Goal: Transaction & Acquisition: Purchase product/service

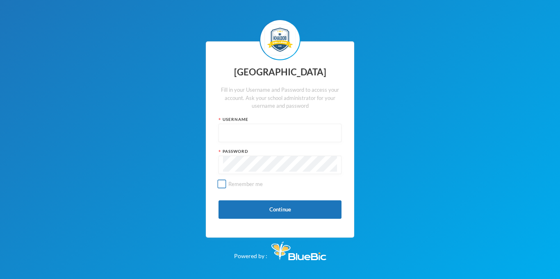
type input "adm-2022-23-004a"
click at [222, 180] on input "Remember me" at bounding box center [222, 184] width 9 height 9
checkbox input "false"
click at [408, 180] on div "Khadob College Fill in your Username and Password to access your account. Ask y…" at bounding box center [280, 139] width 560 height 279
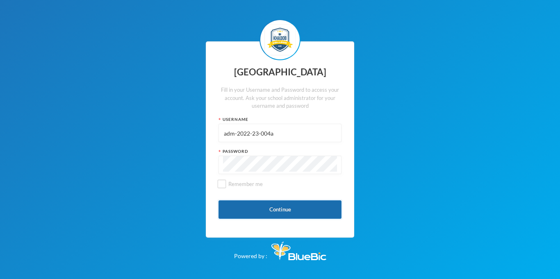
click at [332, 211] on button "Continue" at bounding box center [280, 209] width 123 height 18
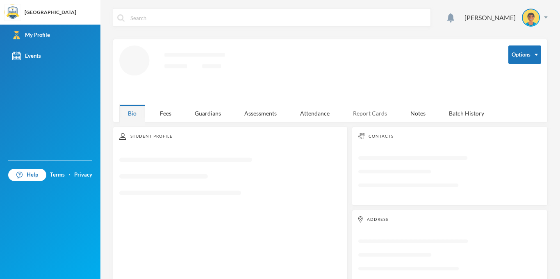
click at [382, 110] on div "Report Cards" at bounding box center [369, 114] width 51 height 18
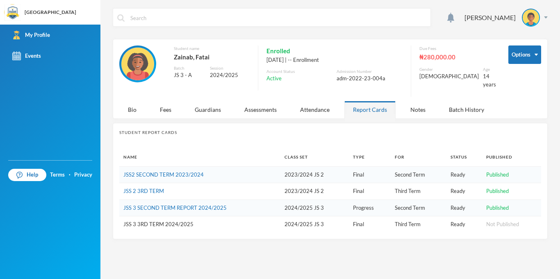
click at [391, 167] on td "Second Term" at bounding box center [419, 174] width 56 height 17
click at [494, 171] on span "Published" at bounding box center [497, 174] width 23 height 7
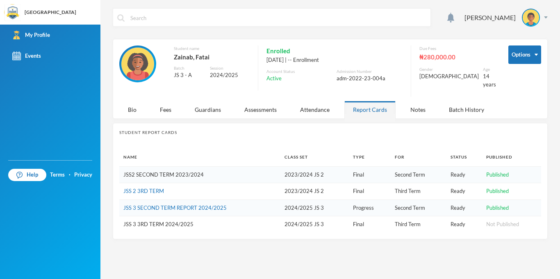
click at [155, 171] on link "JSS2 SECOND TERM 2023/2024" at bounding box center [163, 174] width 80 height 7
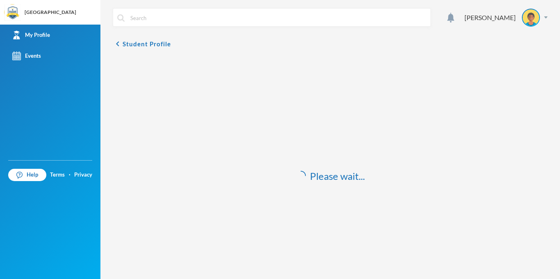
click at [155, 168] on div "Please wait..." at bounding box center [330, 176] width 435 height 238
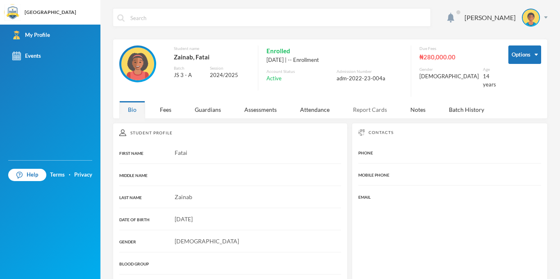
click at [372, 101] on div "Report Cards" at bounding box center [369, 110] width 51 height 18
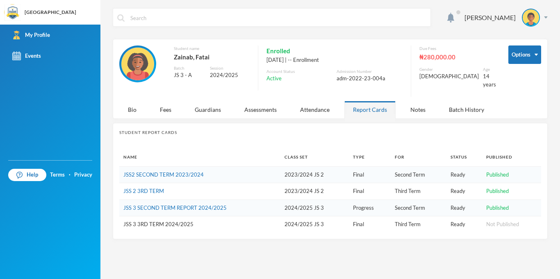
click at [165, 185] on td "JSS 2 3RD TERM" at bounding box center [199, 191] width 161 height 17
click at [157, 188] on link "JSS 2 3RD TERM" at bounding box center [143, 191] width 41 height 7
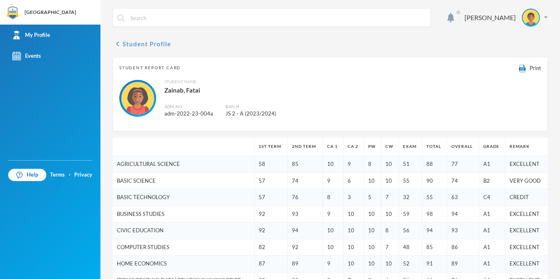
click at [116, 43] on icon "chevron_left" at bounding box center [118, 44] width 10 height 10
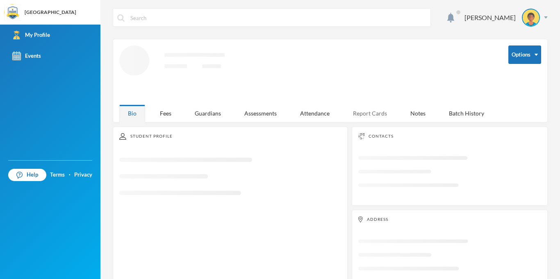
click at [364, 119] on div "Report Cards" at bounding box center [369, 114] width 51 height 18
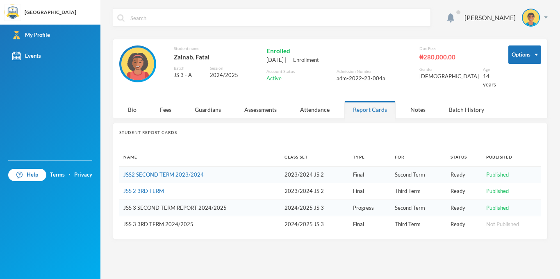
click at [159, 205] on link "JSS 3 SECOND TERM REPORT 2024/2025" at bounding box center [174, 208] width 103 height 7
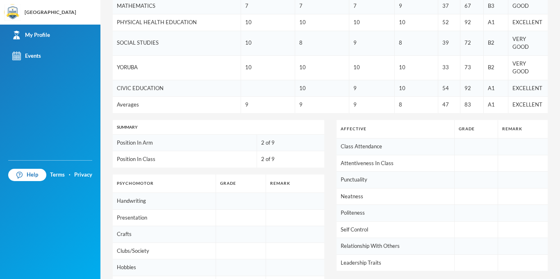
scroll to position [335, 0]
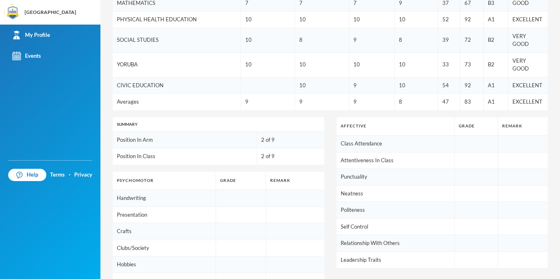
click at [232, 190] on td at bounding box center [241, 198] width 50 height 17
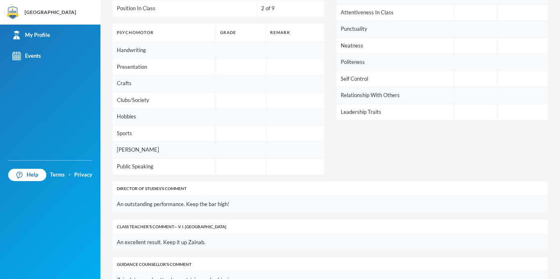
scroll to position [0, 0]
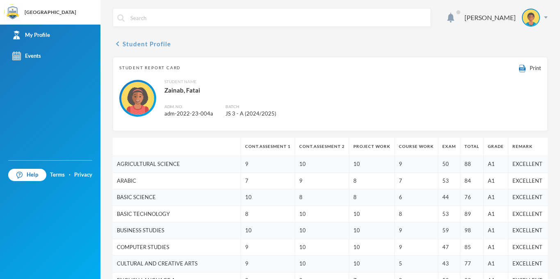
click at [114, 43] on icon "chevron_left" at bounding box center [118, 44] width 10 height 10
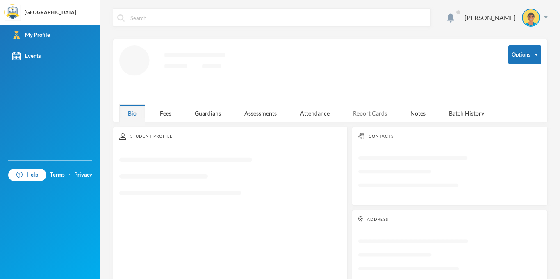
click at [363, 109] on div "Report Cards" at bounding box center [369, 114] width 51 height 18
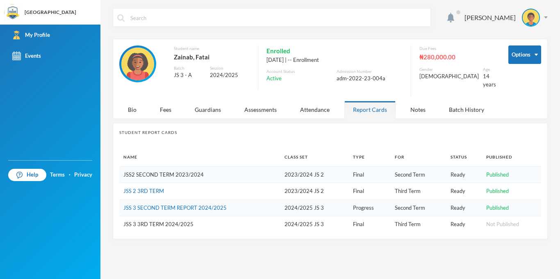
click at [184, 171] on link "JSS2 SECOND TERM 2023/2024" at bounding box center [163, 174] width 80 height 7
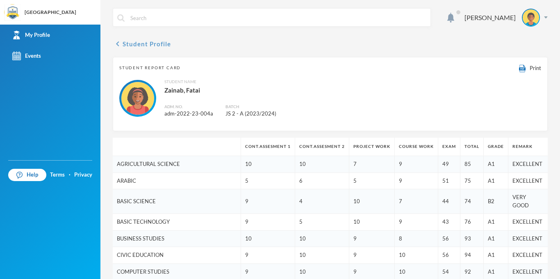
click at [115, 44] on icon "chevron_left" at bounding box center [118, 44] width 10 height 10
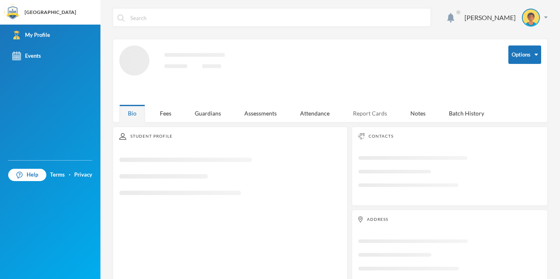
click at [376, 113] on div "Report Cards" at bounding box center [369, 114] width 51 height 18
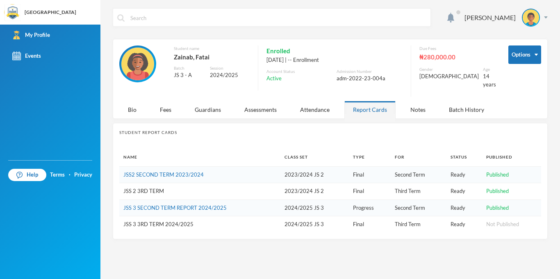
click at [152, 188] on link "JSS 2 3RD TERM" at bounding box center [143, 191] width 41 height 7
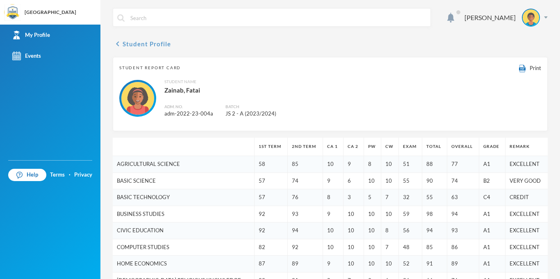
click at [116, 42] on icon "chevron_left" at bounding box center [118, 44] width 10 height 10
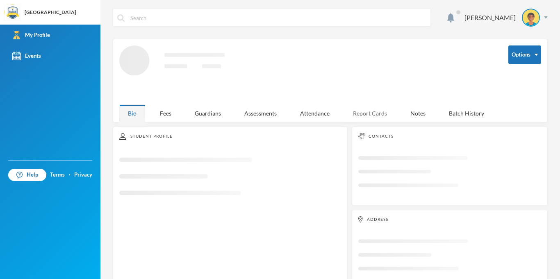
click at [369, 118] on div "Report Cards" at bounding box center [369, 114] width 51 height 18
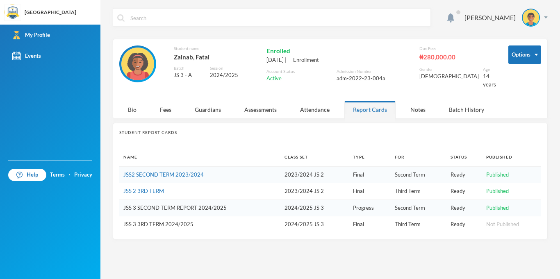
click at [153, 205] on link "JSS 3 SECOND TERM REPORT 2024/2025" at bounding box center [174, 208] width 103 height 7
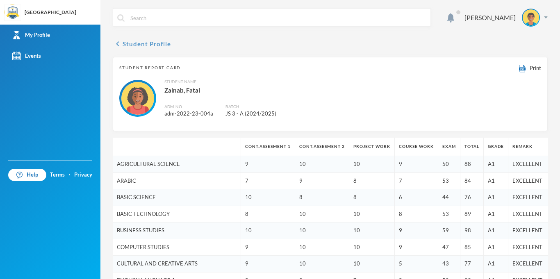
click at [118, 41] on icon "chevron_left" at bounding box center [118, 44] width 10 height 10
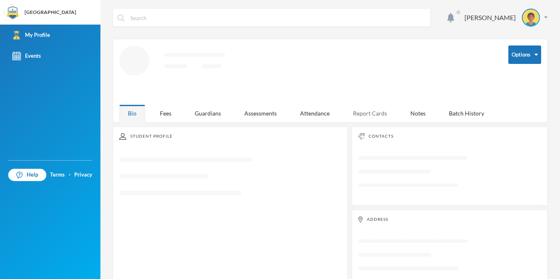
click at [364, 116] on div "Report Cards" at bounding box center [369, 114] width 51 height 18
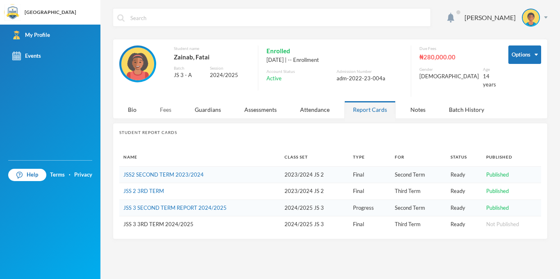
click at [162, 101] on div "Fees" at bounding box center [165, 110] width 29 height 18
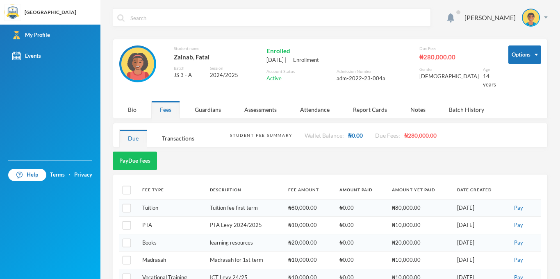
scroll to position [33, 0]
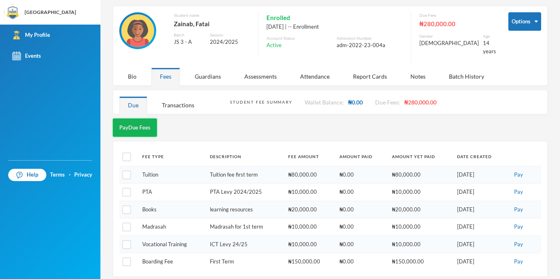
click at [146, 118] on button "Pay Due Fees" at bounding box center [135, 127] width 44 height 18
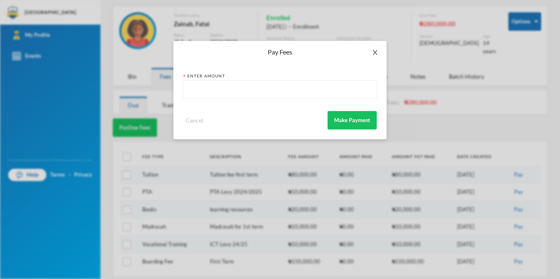
click at [375, 52] on icon "icon: close" at bounding box center [375, 52] width 5 height 5
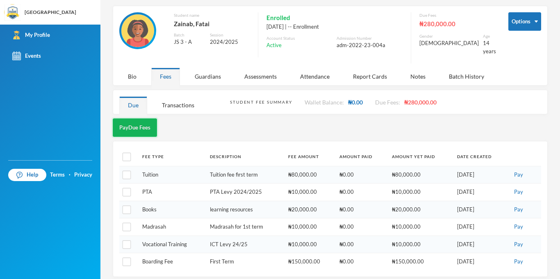
click at [134, 125] on button "Pay Due Fees" at bounding box center [135, 127] width 44 height 18
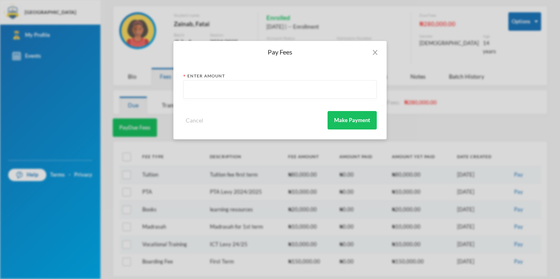
click at [209, 90] on input "text" at bounding box center [280, 90] width 184 height 18
type input "50"
click at [371, 117] on button "Make Payment" at bounding box center [352, 120] width 49 height 18
click at [378, 50] on icon "icon: close" at bounding box center [375, 52] width 7 height 7
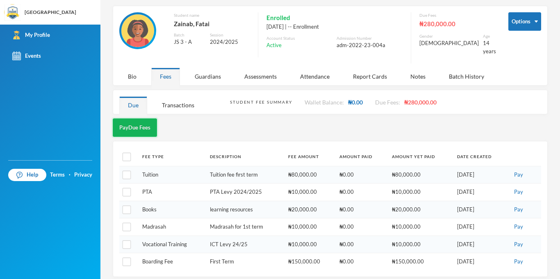
click at [144, 118] on button "Pay Due Fees" at bounding box center [135, 127] width 44 height 18
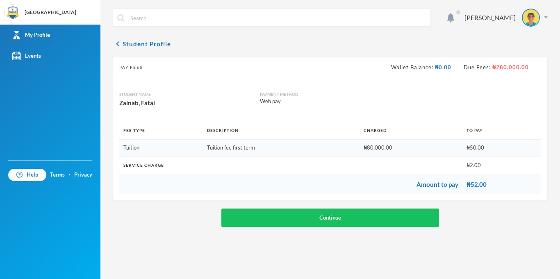
click at [355, 39] on div "chevron_left Student Profile Pay Fees Wallet Balance: ₦0.00 Due Fees: ₦280,000.…" at bounding box center [330, 133] width 435 height 188
click at [114, 42] on icon "chevron_left" at bounding box center [118, 44] width 10 height 10
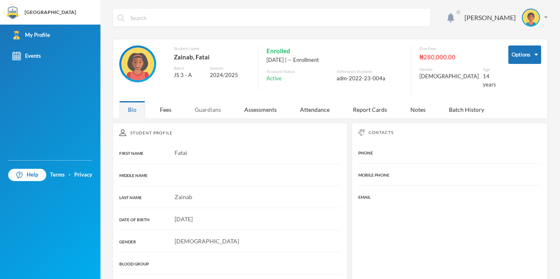
click at [200, 101] on div "Guardians" at bounding box center [207, 110] width 43 height 18
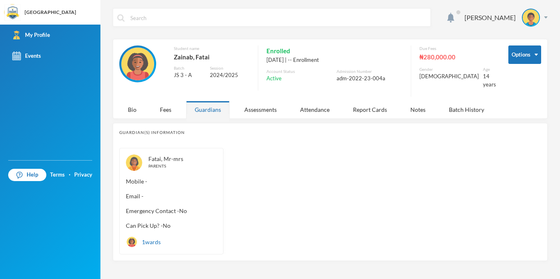
click at [149, 236] on div "1 wards" at bounding box center [143, 242] width 35 height 12
click at [251, 103] on div "Assessments" at bounding box center [261, 110] width 50 height 18
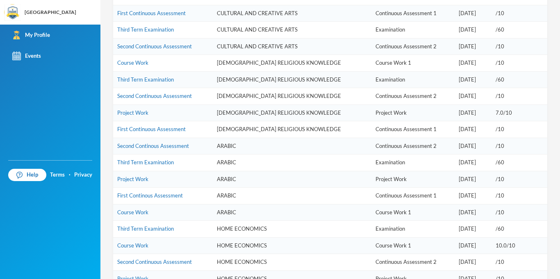
scroll to position [435, 0]
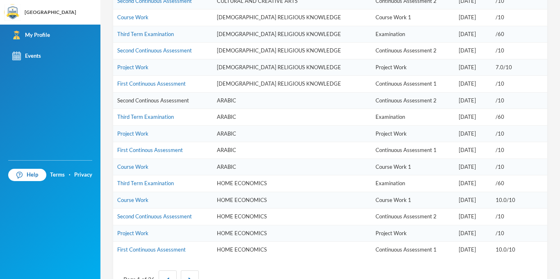
click at [154, 97] on link "Second Continous Assessment" at bounding box center [153, 100] width 72 height 7
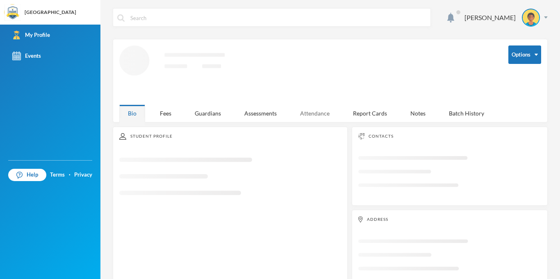
click at [315, 109] on div "Attendance" at bounding box center [314, 114] width 47 height 18
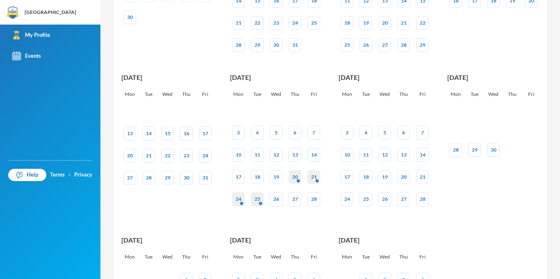
scroll to position [335, 0]
click at [420, 150] on div "14" at bounding box center [423, 153] width 6 height 7
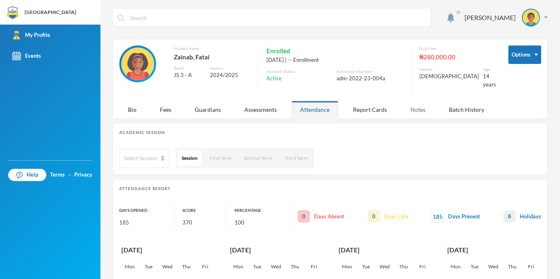
click at [417, 105] on div "Notes" at bounding box center [418, 110] width 32 height 18
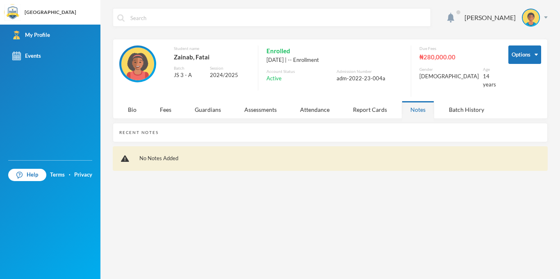
click at [298, 155] on div "No Notes Added" at bounding box center [337, 159] width 404 height 8
click at [152, 155] on div "No Notes Added" at bounding box center [337, 159] width 404 height 8
click at [212, 155] on div "No Notes Added" at bounding box center [337, 159] width 404 height 8
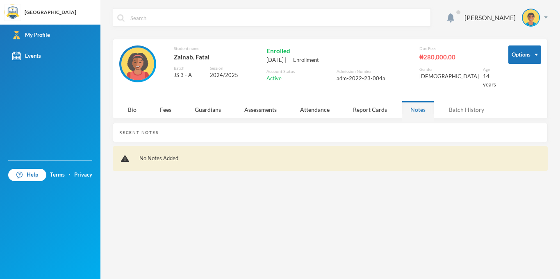
click at [477, 104] on div "Batch History" at bounding box center [466, 110] width 52 height 18
